Goal: Task Accomplishment & Management: Use online tool/utility

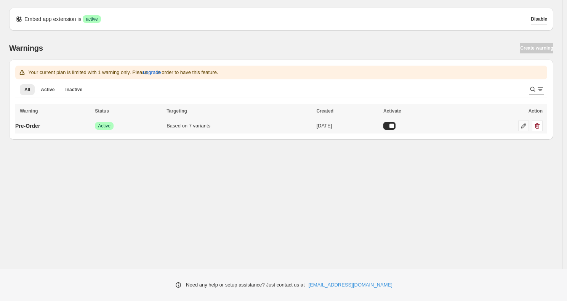
click at [524, 126] on icon at bounding box center [524, 126] width 8 height 8
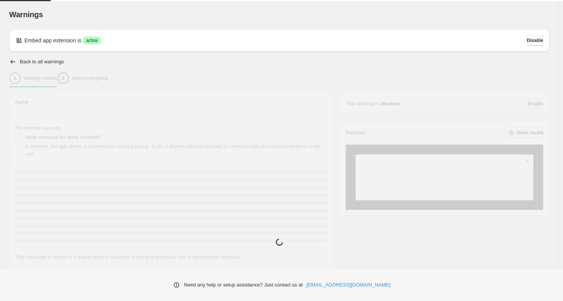
type input "*********"
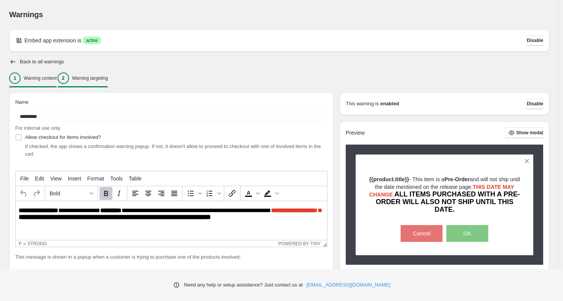
click at [108, 77] on p "Warning targeting" at bounding box center [90, 78] width 36 height 6
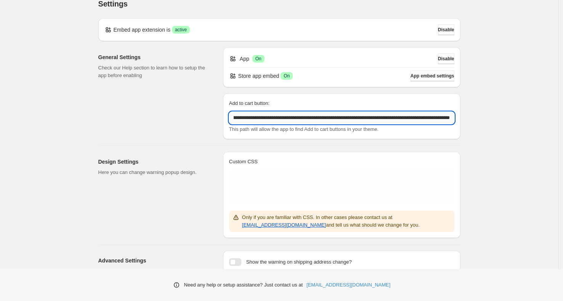
scroll to position [0, 125]
drag, startPoint x: 235, startPoint y: 117, endPoint x: 461, endPoint y: 116, distance: 226.5
click at [461, 116] on div "**********" at bounding box center [342, 116] width 238 height 46
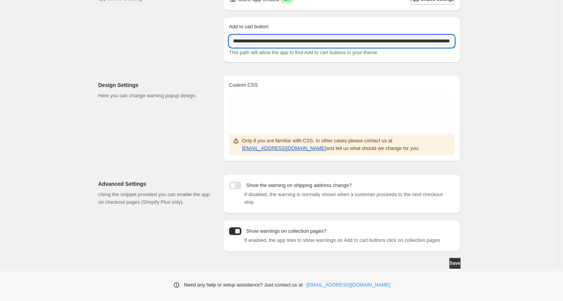
scroll to position [0, 0]
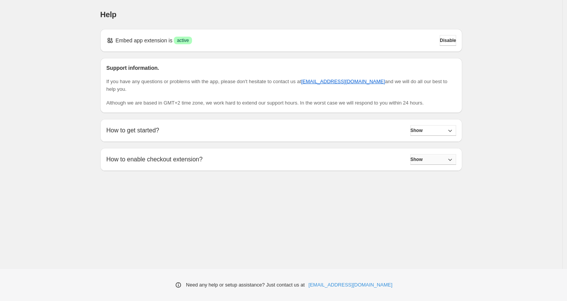
click at [444, 162] on button "Show" at bounding box center [434, 159] width 46 height 11
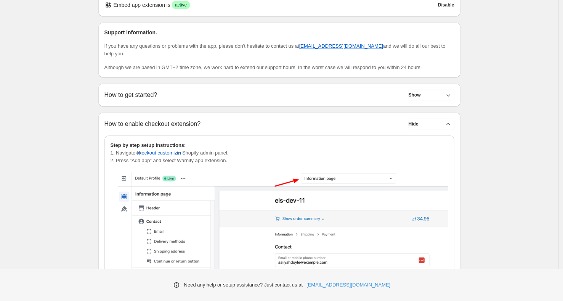
scroll to position [37, 0]
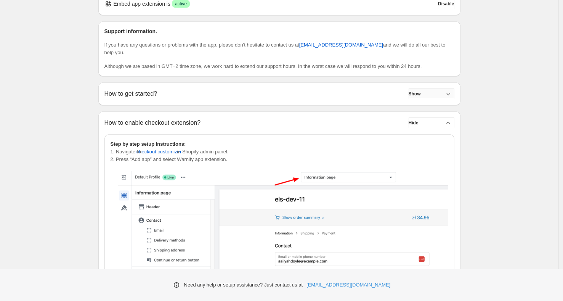
click at [442, 93] on button "Show" at bounding box center [432, 93] width 46 height 11
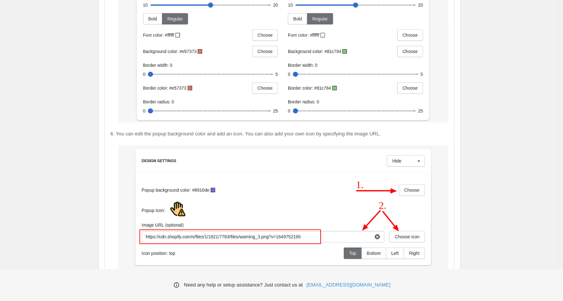
scroll to position [1315, 0]
